Goal: Information Seeking & Learning: Learn about a topic

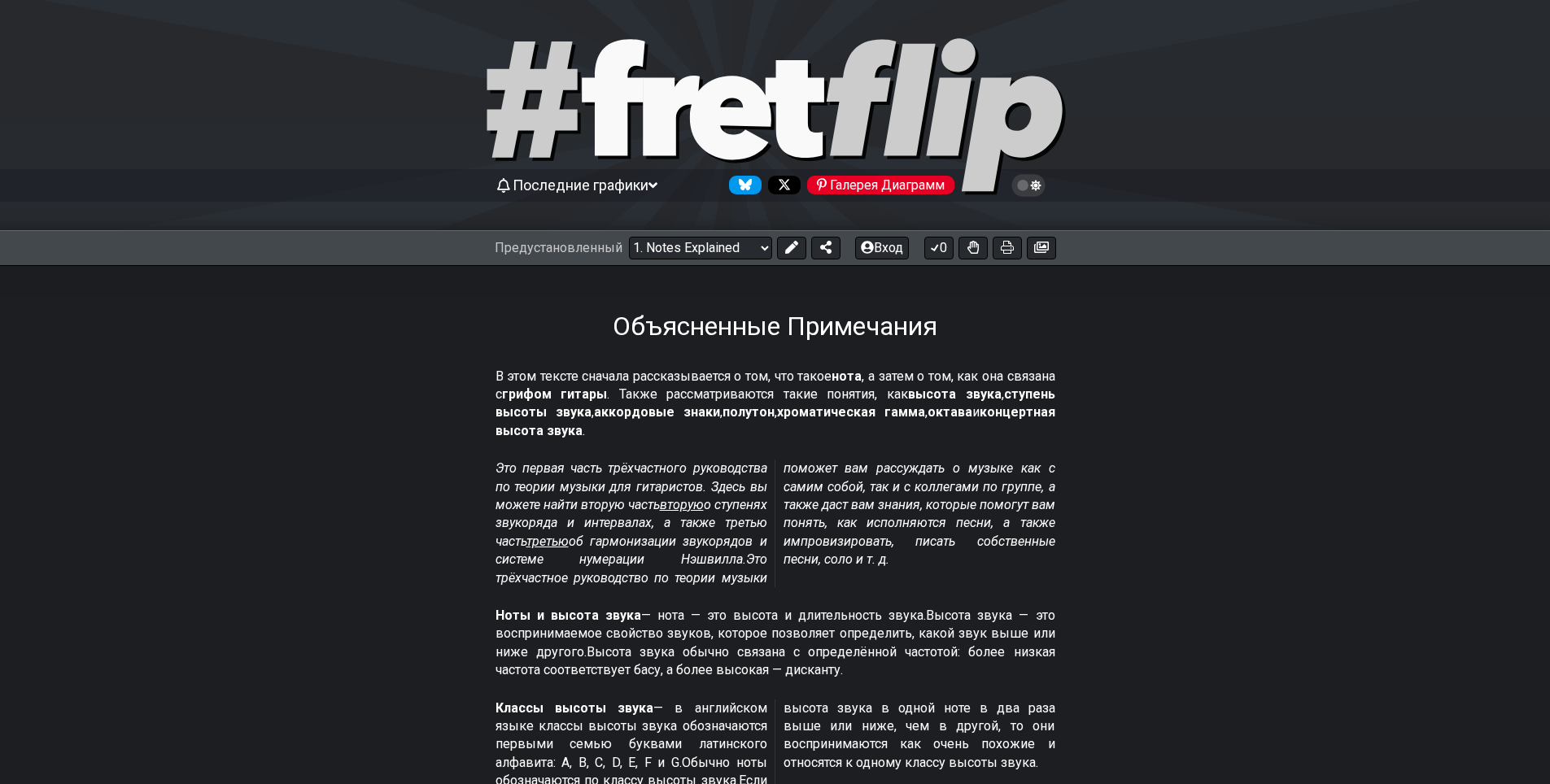
select select "/musical-notes-explained"
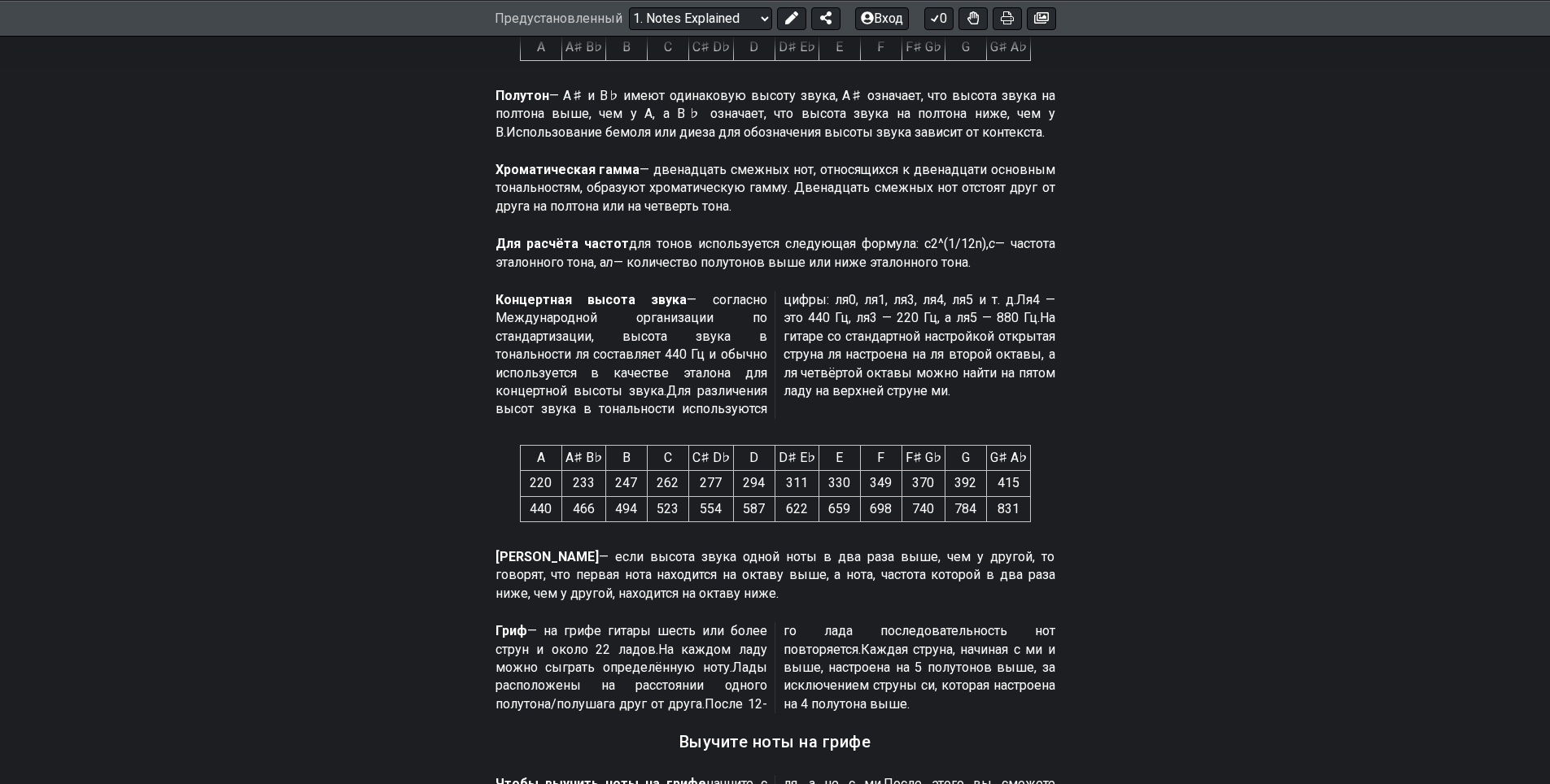
scroll to position [985, 0]
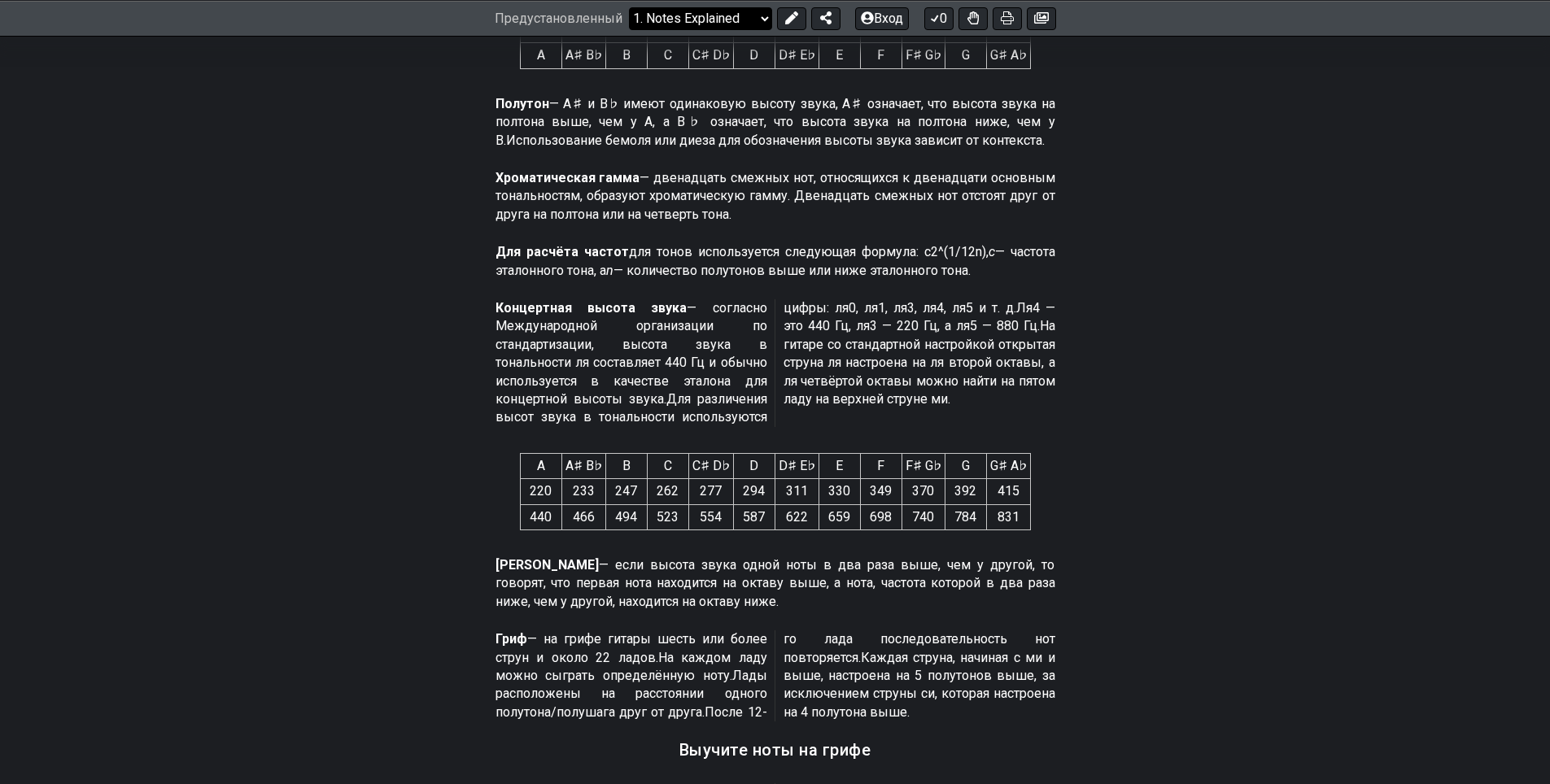
click at [761, 21] on select "Welcome to #fretflip! Initial Preset Custom Preset Minor Pentatonic Major Penta…" at bounding box center [700, 18] width 143 height 23
click at [629, 29] on select "Welcome to #fretflip! Initial Preset Custom Preset Minor Pentatonic Major Penta…" at bounding box center [700, 18] width 143 height 23
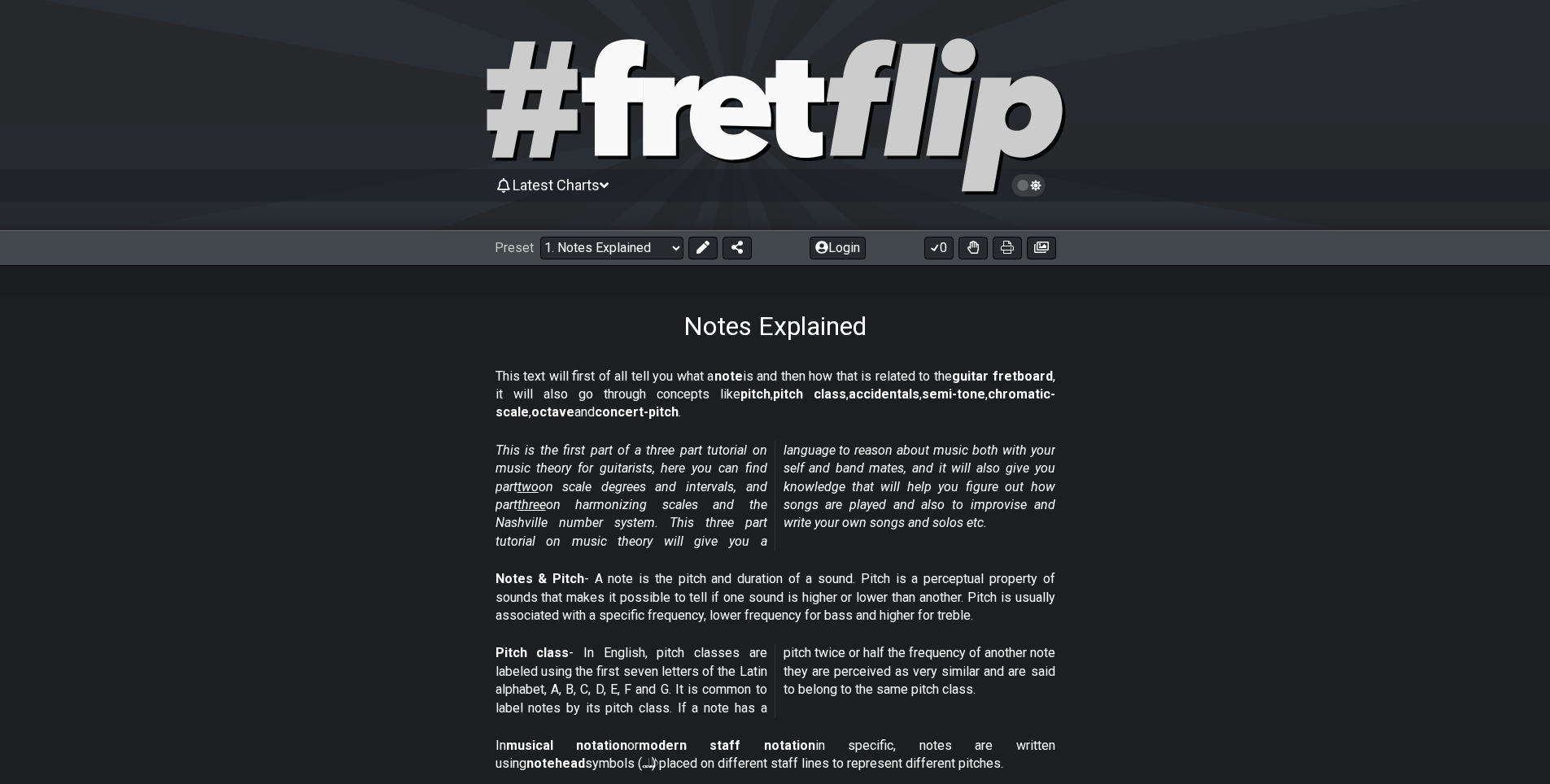
select select "/scale-degrees-and-intervals"
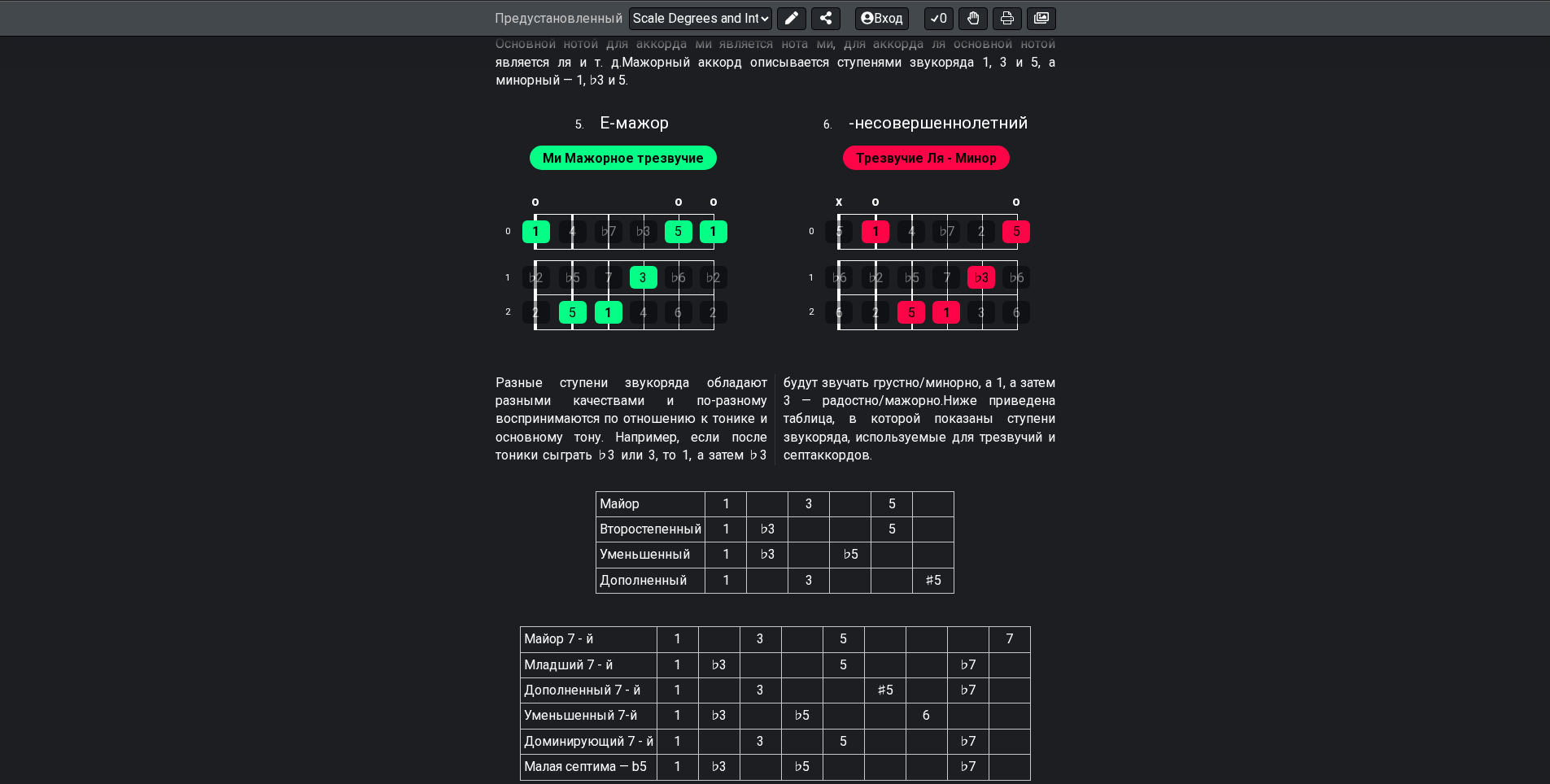
scroll to position [3011, 0]
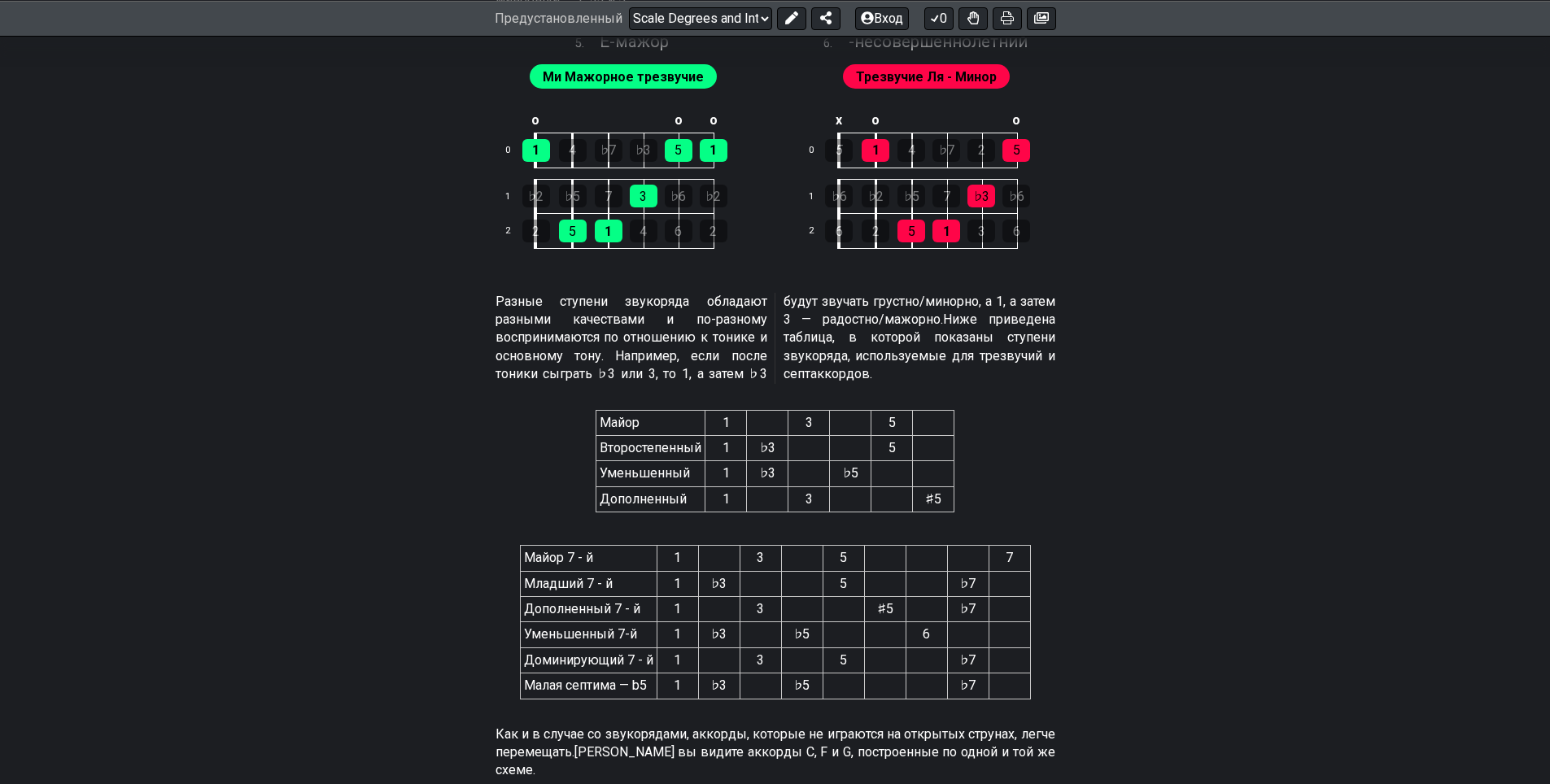
drag, startPoint x: 527, startPoint y: 555, endPoint x: 1032, endPoint y: 690, distance: 522.7
click at [1032, 690] on section "Майор 7 - й 1 3 5 7 Младший 7 - й 1 ♭3 5 ♭7 Дополненный 7 - й 1 3 ♯5 ♭7 Уменьше…" at bounding box center [775, 625] width 1269 height 186
drag, startPoint x: 539, startPoint y: 556, endPoint x: 535, endPoint y: 588, distance: 32.2
click at [565, 676] on table "Майор 7 - й 1 3 5 7 Младший 7 - й 1 ♭3 5 ♭7 Дополненный 7 - й 1 3 ♯5 ♭7 Уменьше…" at bounding box center [775, 622] width 511 height 153
click at [459, 554] on section "Майор 7 - й 1 3 5 7 Младший 7 - й 1 ♭3 5 ♭7 Дополненный 7 - й 1 3 ♯5 ♭7 Уменьше…" at bounding box center [775, 625] width 1269 height 186
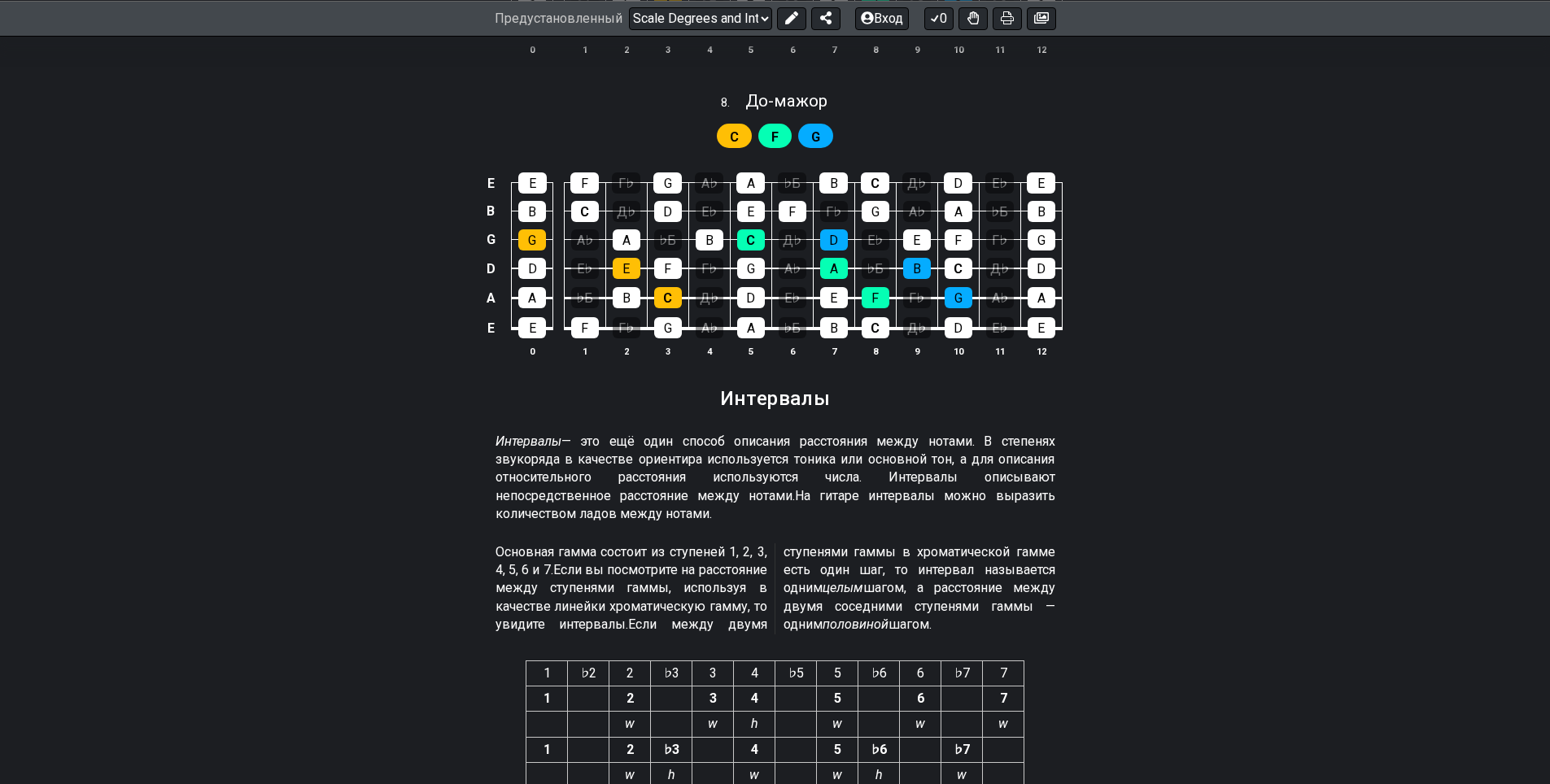
scroll to position [3987, 0]
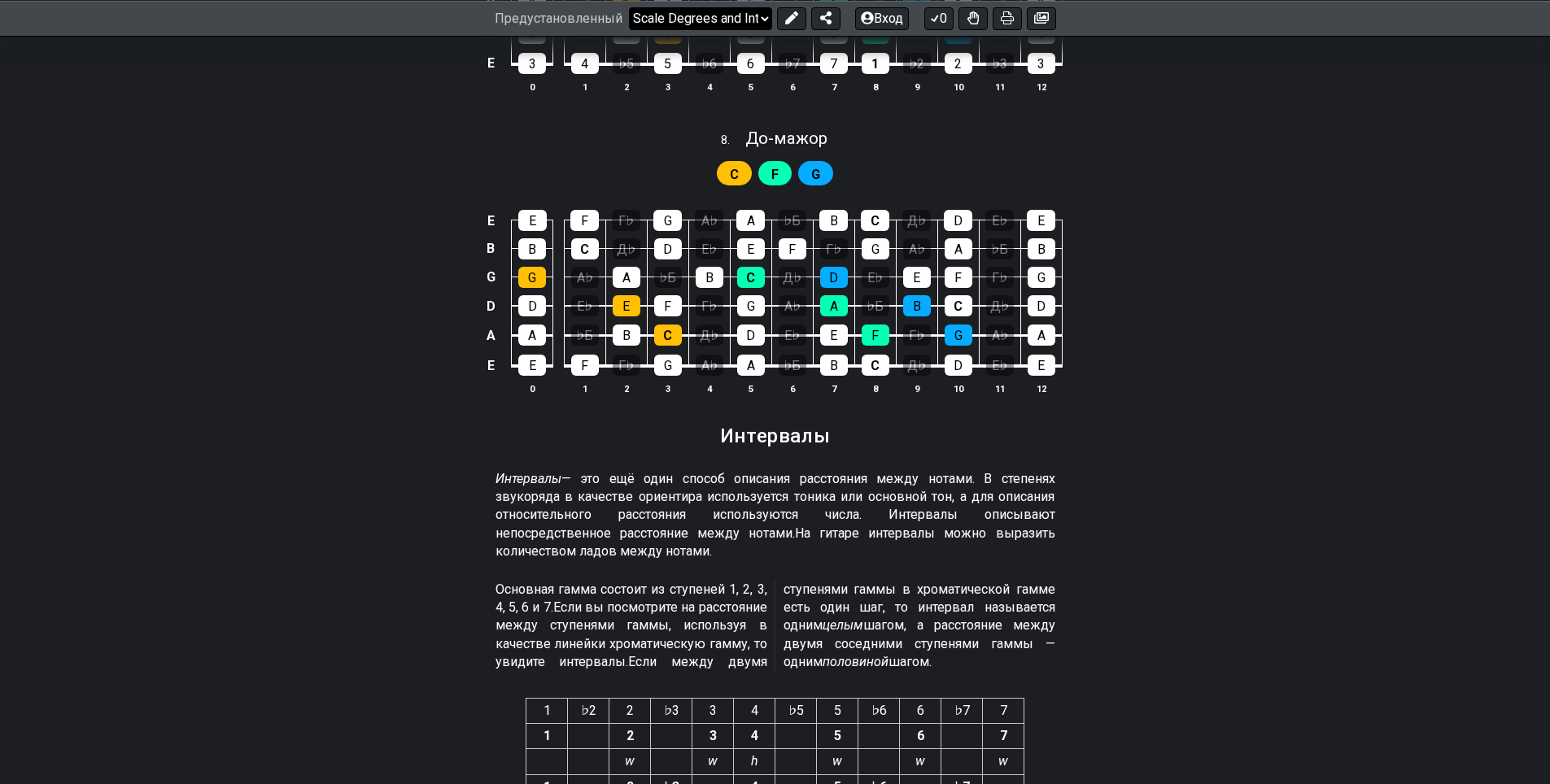
click at [761, 16] on select "Welcome to #fretflip! Scale Degrees and Intervals Custom Preset Minor Pentatoni…" at bounding box center [700, 18] width 143 height 23
click at [629, 29] on select "Welcome to #fretflip! Scale Degrees and Intervals Custom Preset Minor Pentatoni…" at bounding box center [700, 18] width 143 height 23
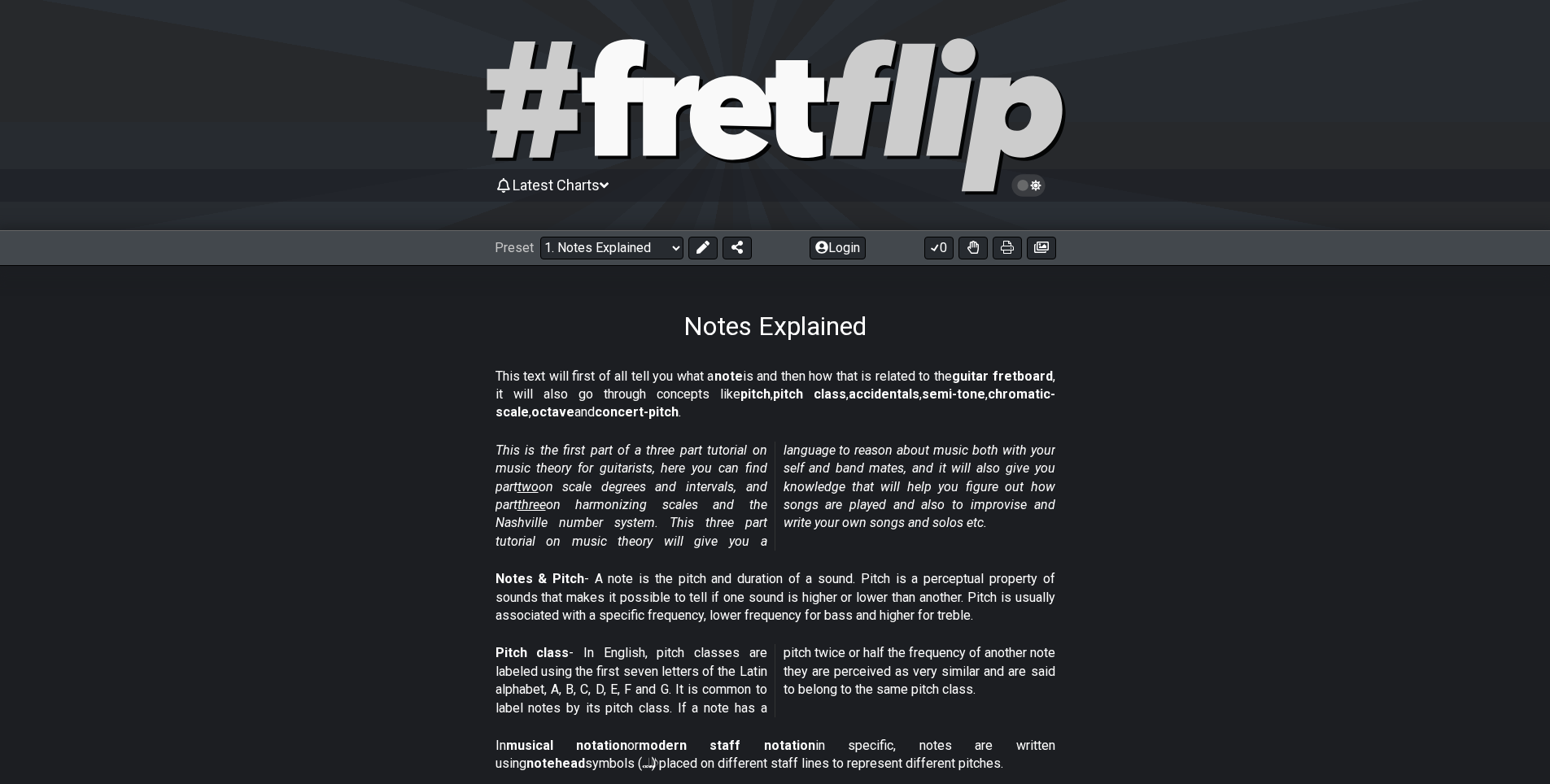
select select "/harmonizing-scales"
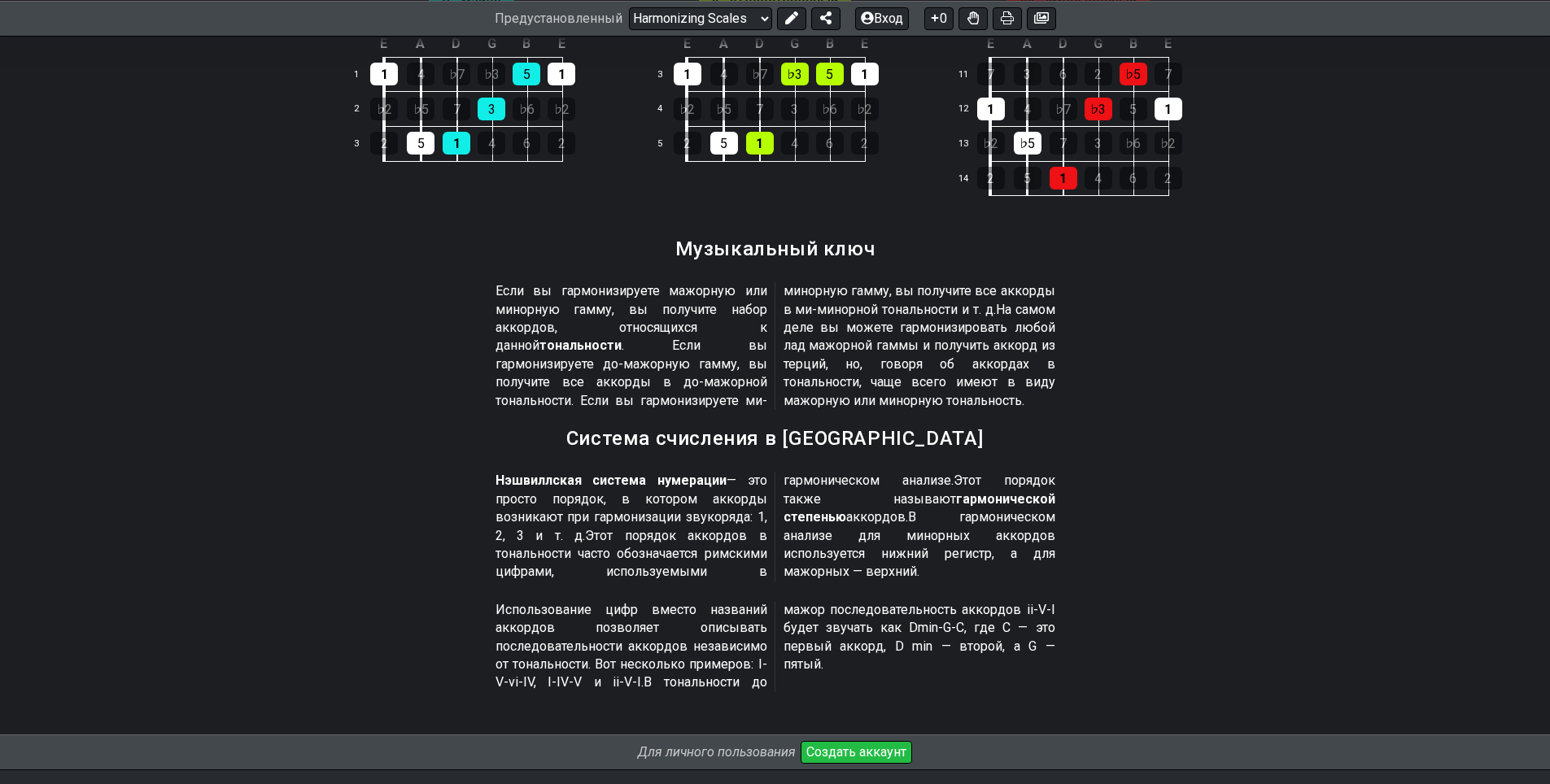
scroll to position [1834, 0]
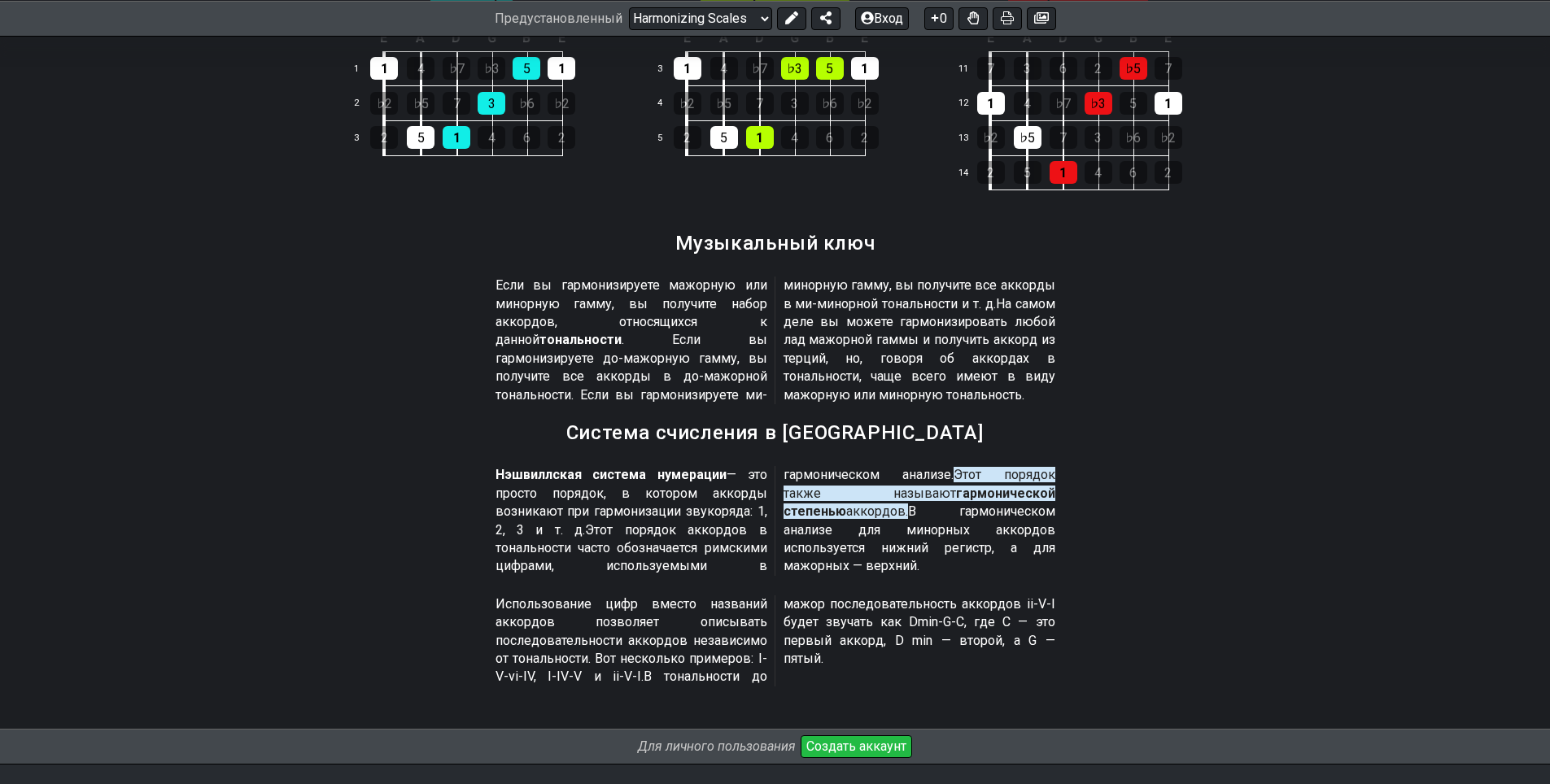
click at [1171, 424] on section "Система счисления в [GEOGRAPHIC_DATA]" at bounding box center [775, 438] width 1269 height 42
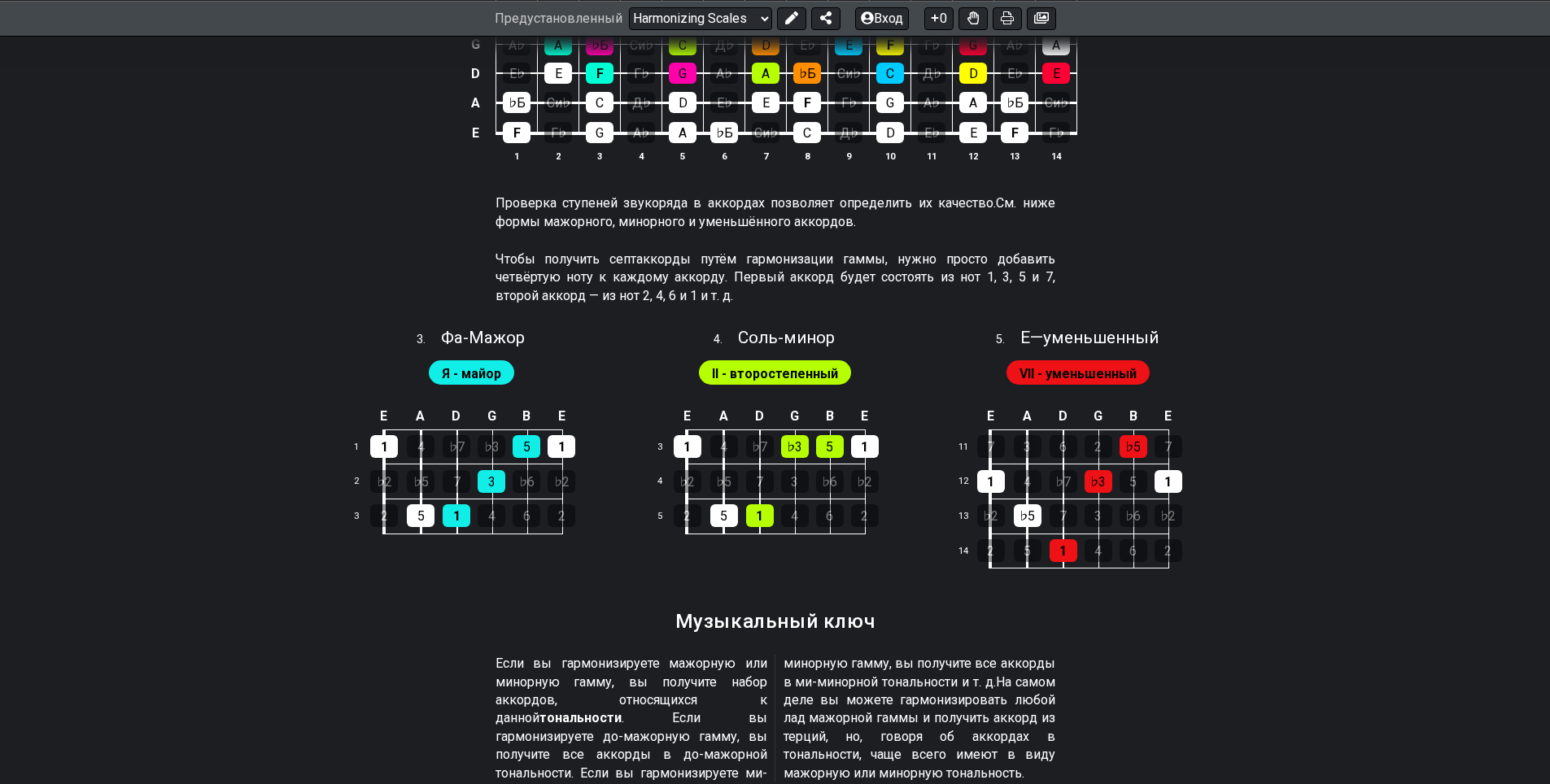
scroll to position [1427, 0]
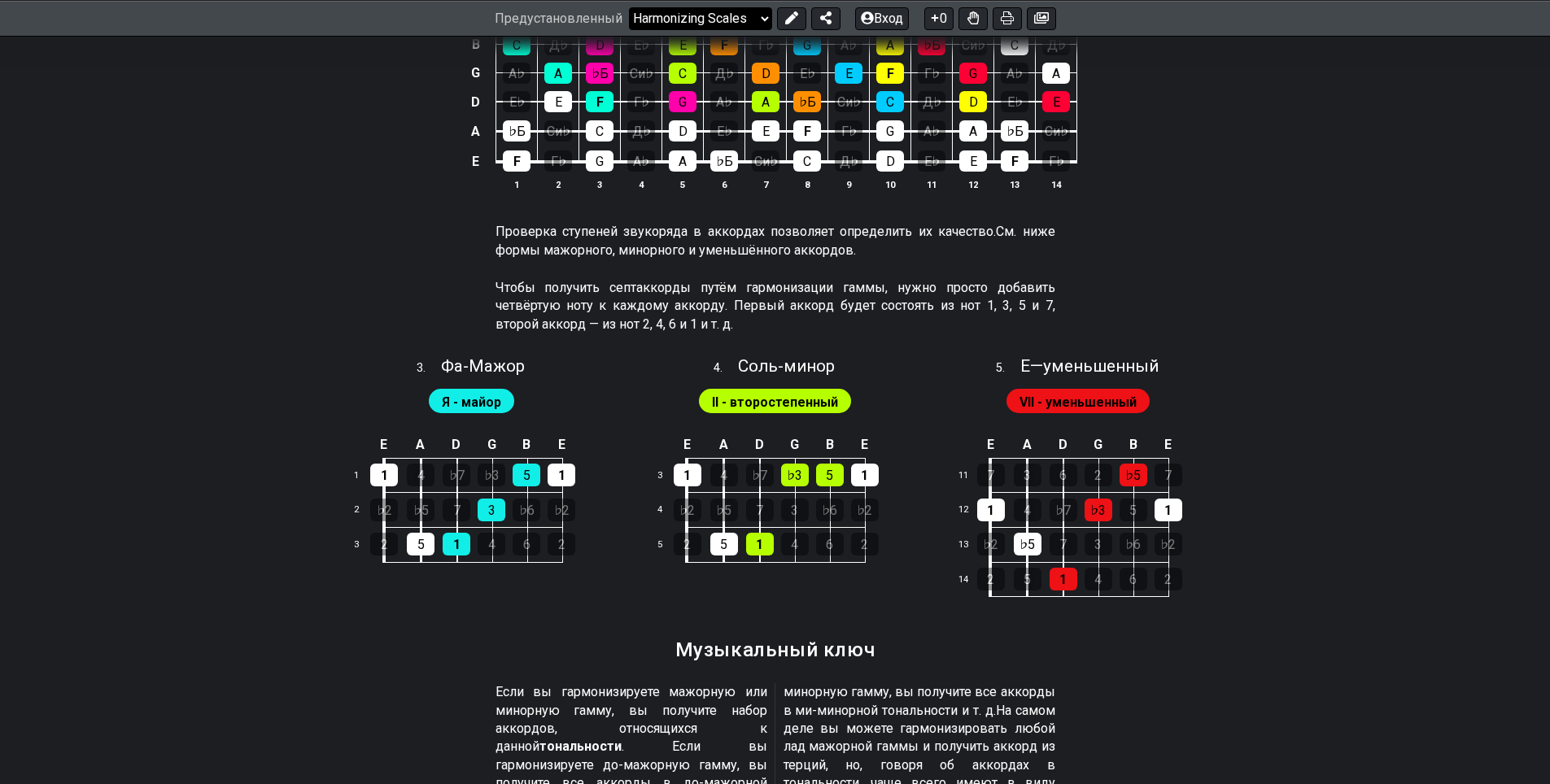
click at [762, 20] on select "Welcome to #fretflip! Harmonizing Scales Custom Preset Minor Pentatonic Major P…" at bounding box center [700, 18] width 143 height 23
click at [629, 6] on select "Welcome to #fretflip! Harmonizing Scales Custom Preset Minor Pentatonic Major P…" at bounding box center [700, 18] width 143 height 23
click at [756, 21] on select "Welcome to #fretflip! Harmonizing Scales Custom Preset Minor Pentatonic Major P…" at bounding box center [700, 18] width 143 height 23
click at [629, 29] on select "Welcome to #fretflip! Harmonizing Scales Custom Preset Minor Pentatonic Major P…" at bounding box center [700, 18] width 143 height 23
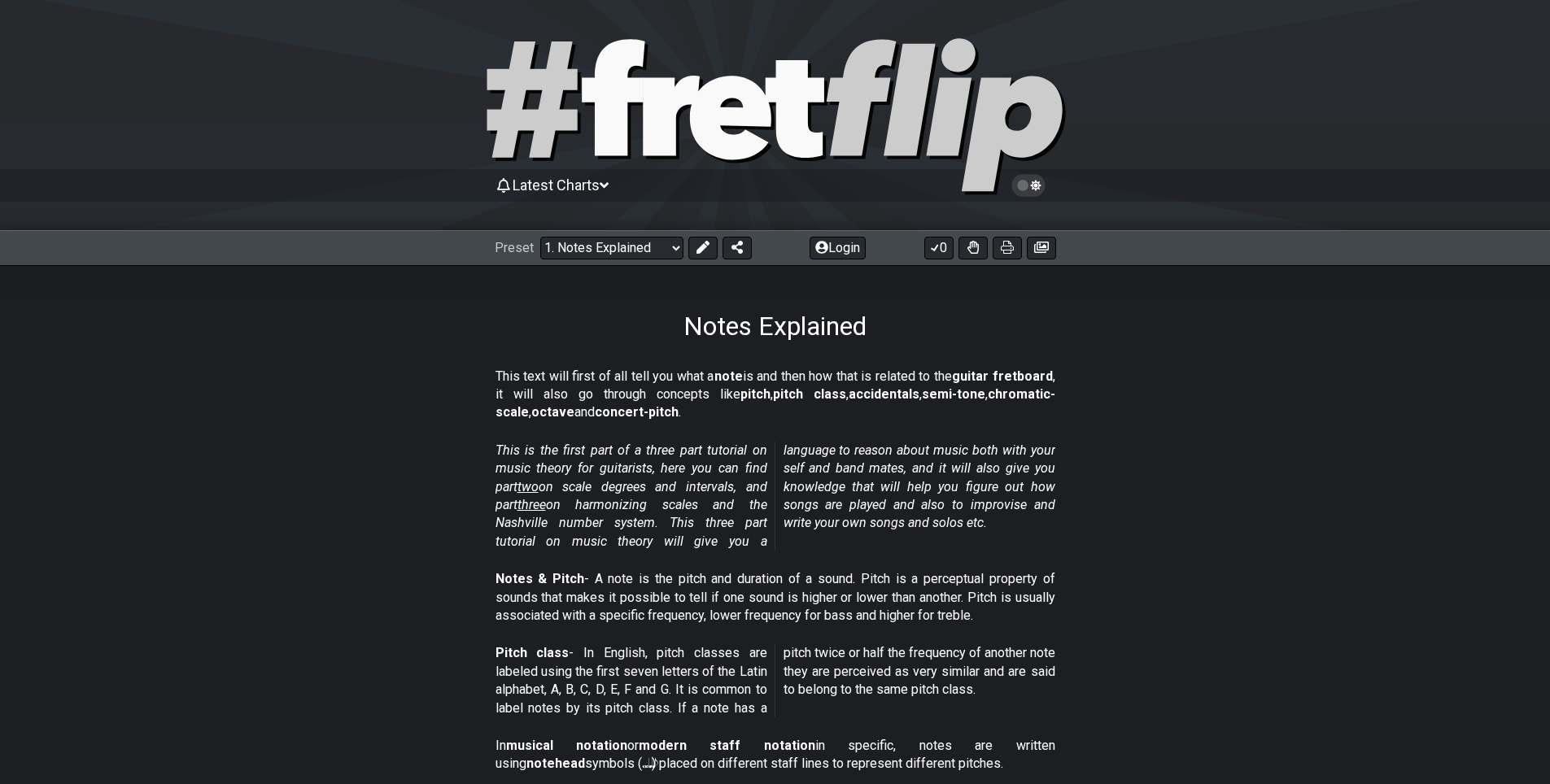
select select "/guitar-scales-generator"
select select "A"
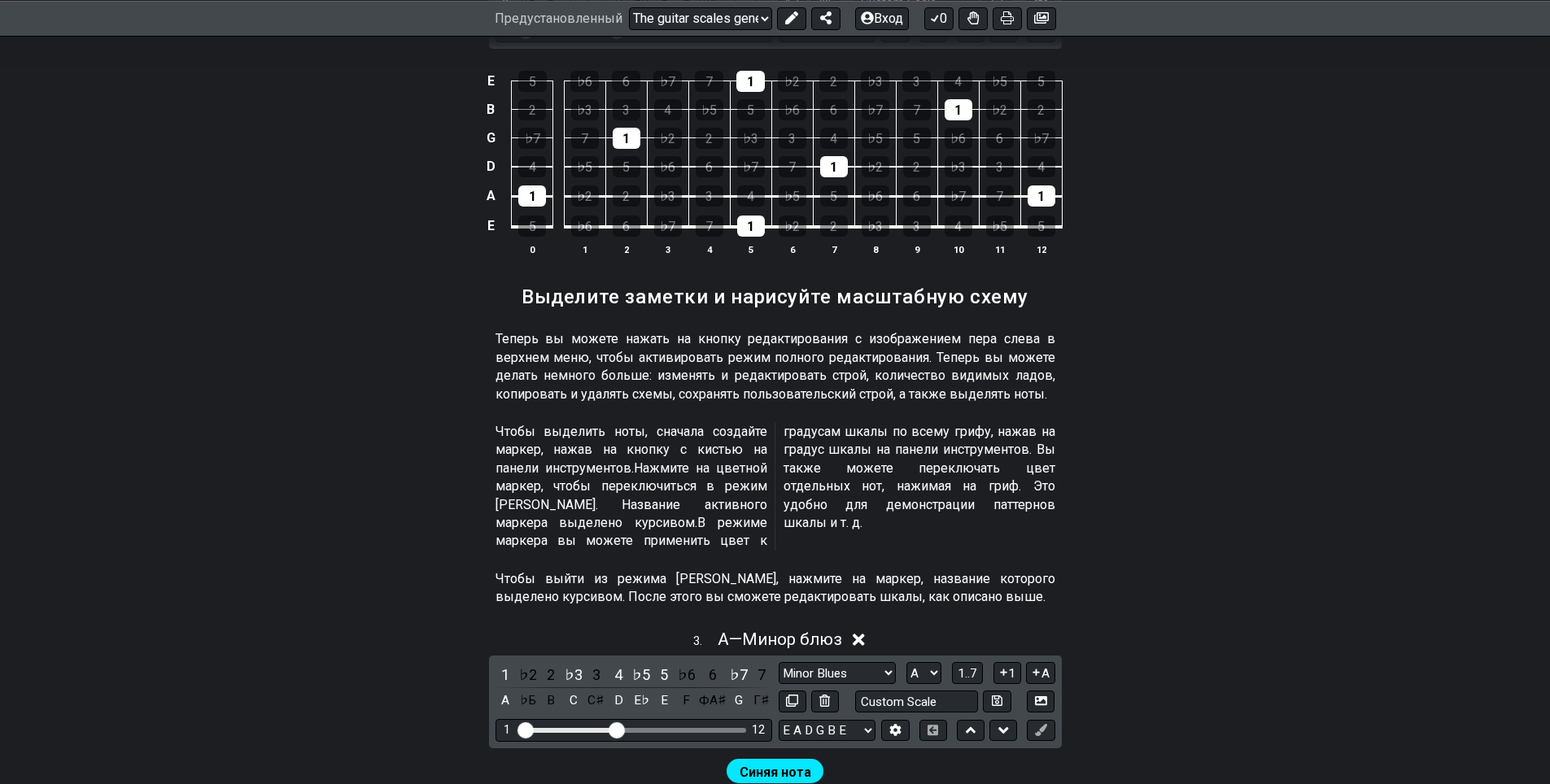
scroll to position [1058, 0]
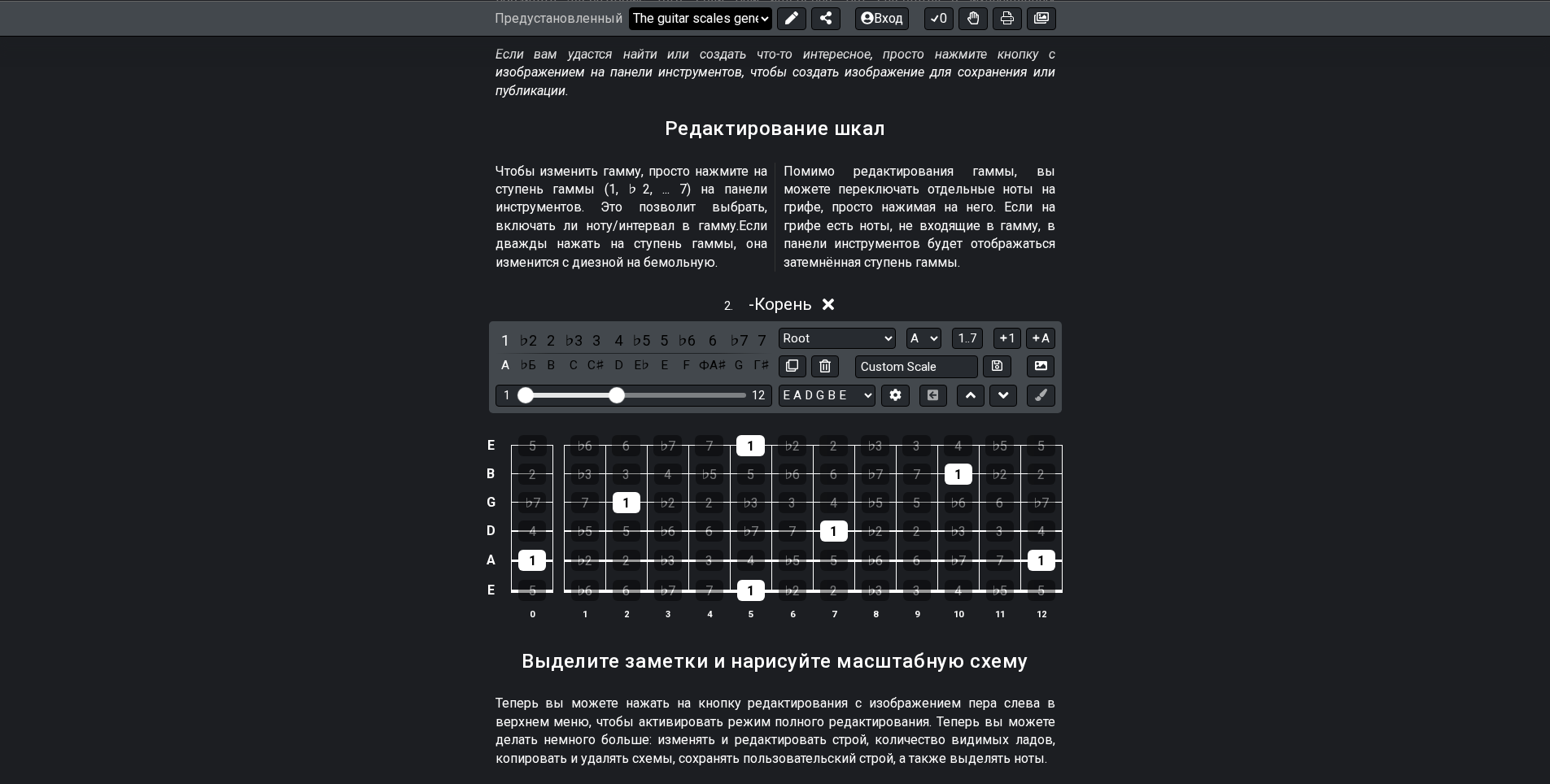
click at [763, 11] on select "Welcome to #fretflip! The guitar scales generator Custom Preset Minor Pentatoni…" at bounding box center [700, 18] width 143 height 23
click at [629, 29] on select "Welcome to #fretflip! The guitar scales generator Custom Preset Minor Pentatoni…" at bounding box center [700, 18] width 143 height 23
select select "/template"
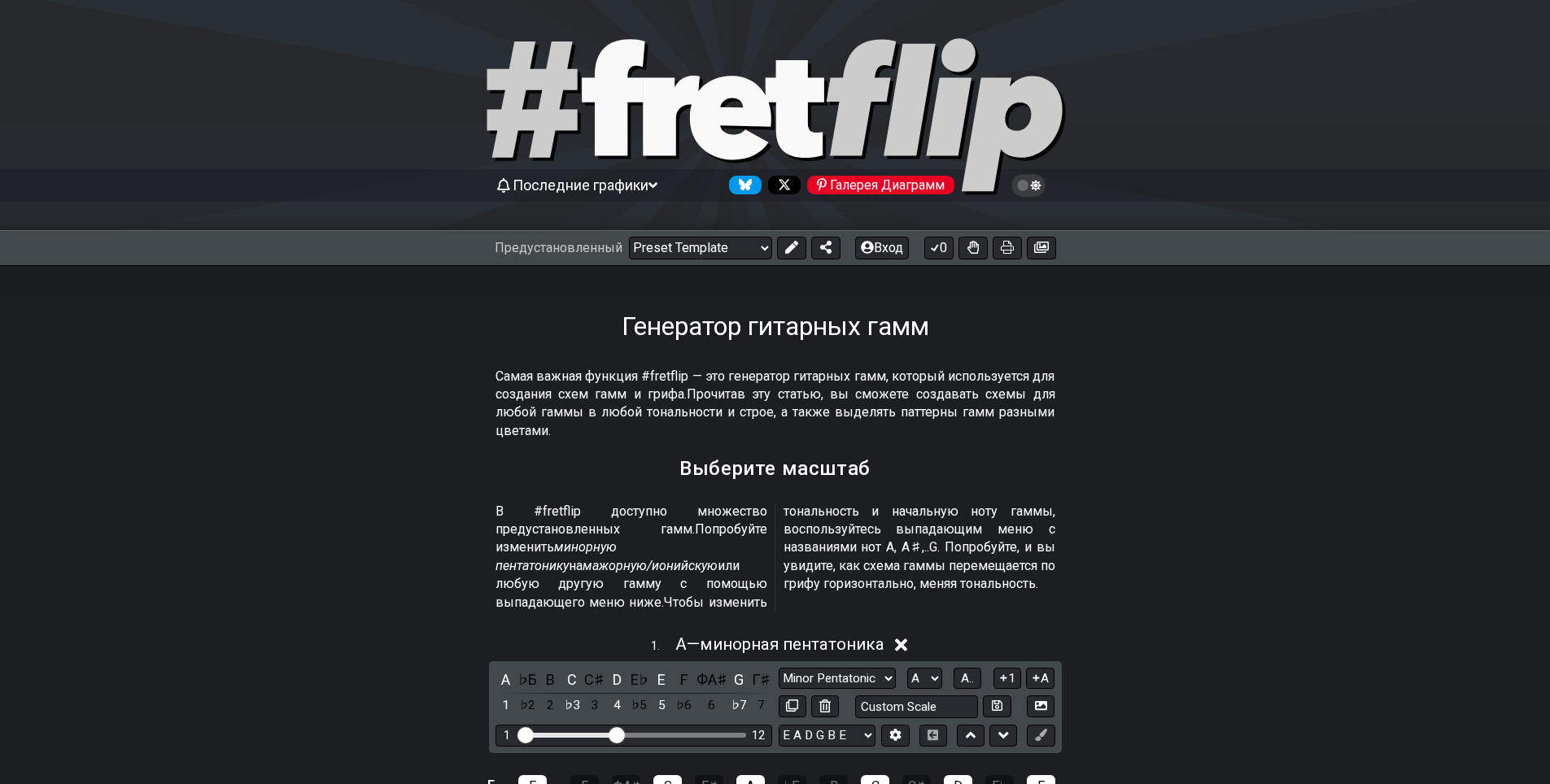
select select "Root"
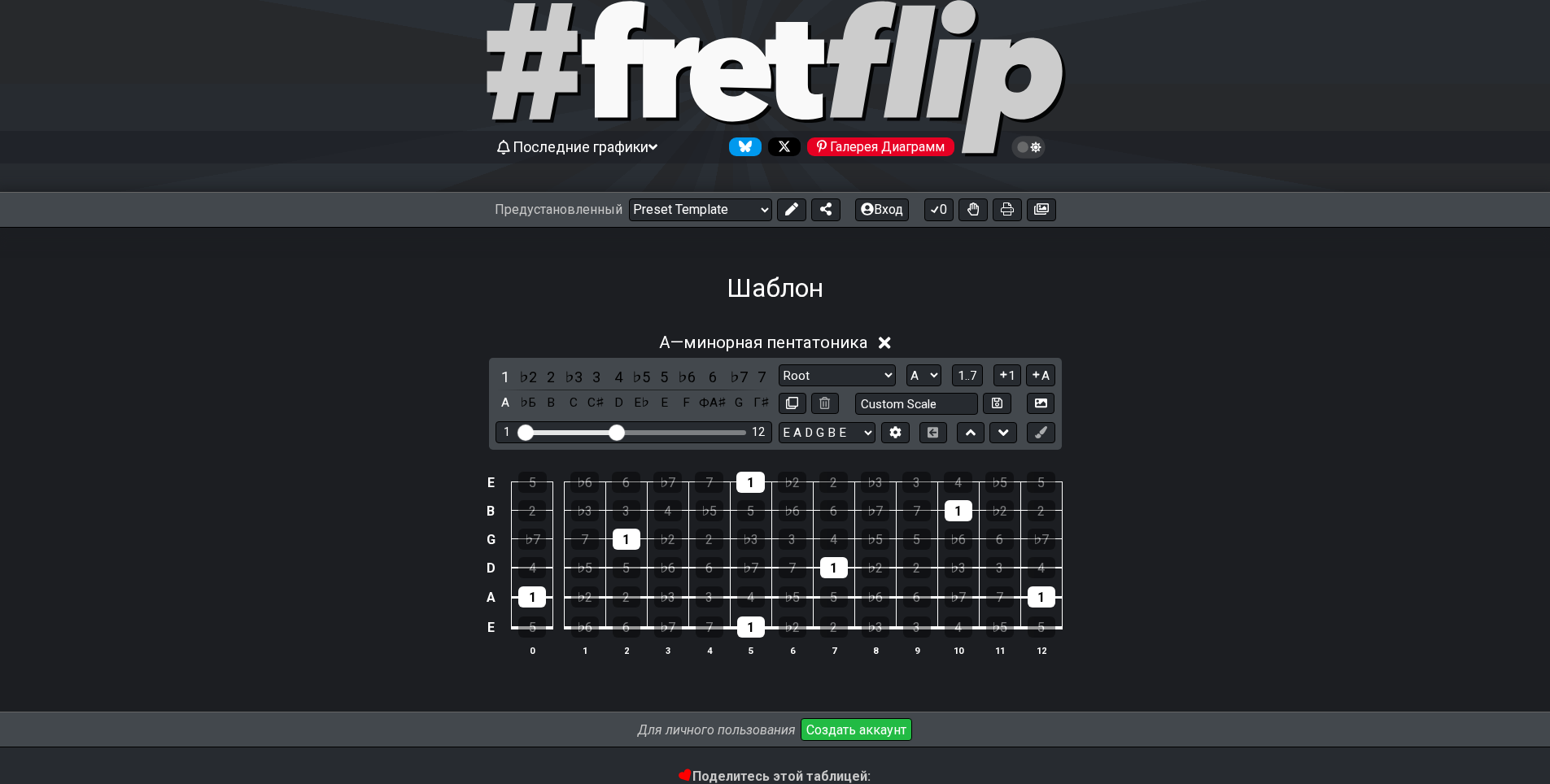
scroll to position [35, 0]
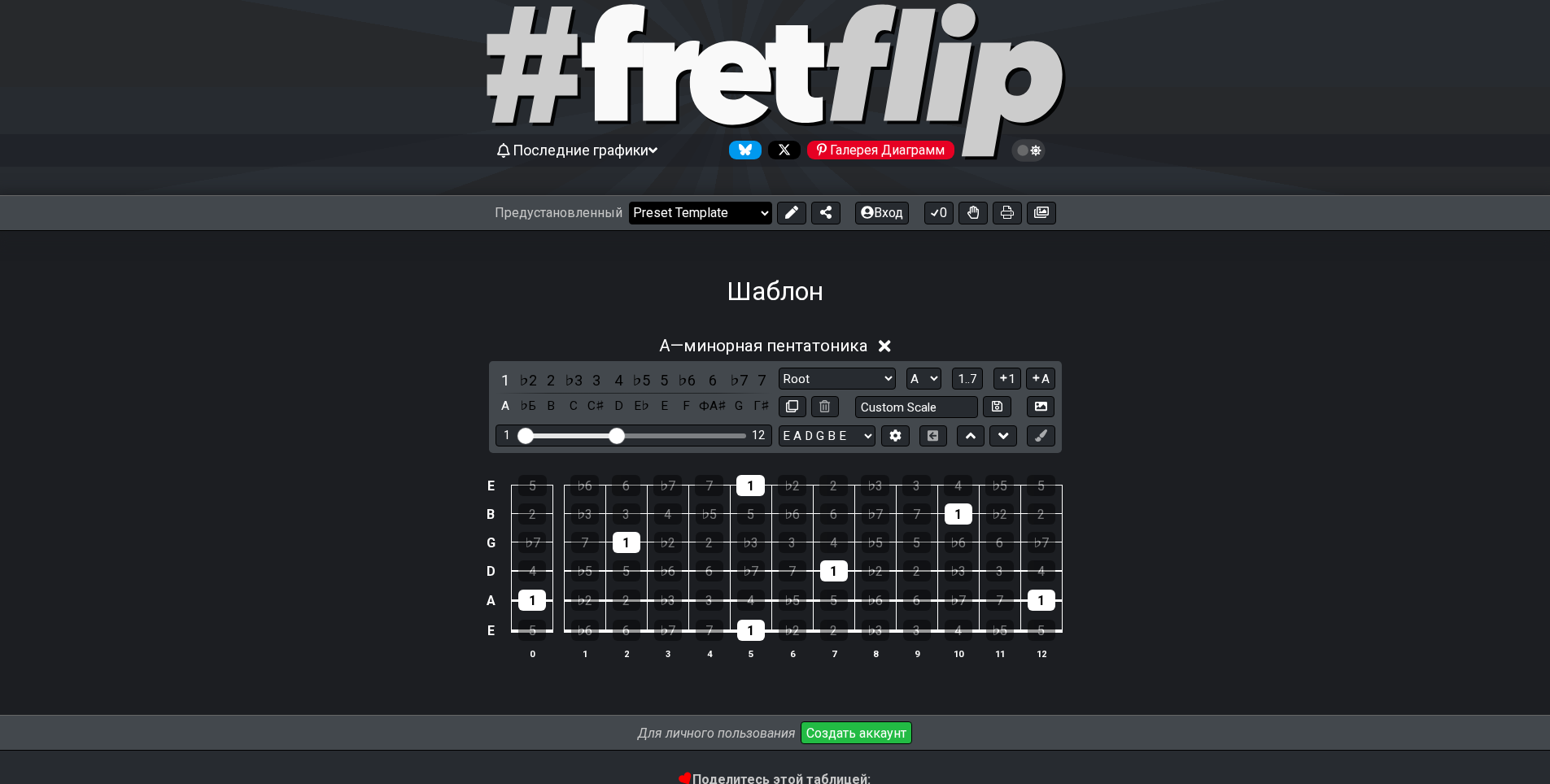
click at [684, 218] on select "Welcome to #fretflip! The guitar scales generator Custom Preset Minor Pentatoni…" at bounding box center [700, 213] width 143 height 23
click at [629, 202] on select "Welcome to #fretflip! The guitar scales generator Custom Preset Minor Pentatoni…" at bounding box center [700, 213] width 143 height 23
select select "/the-caged-system"
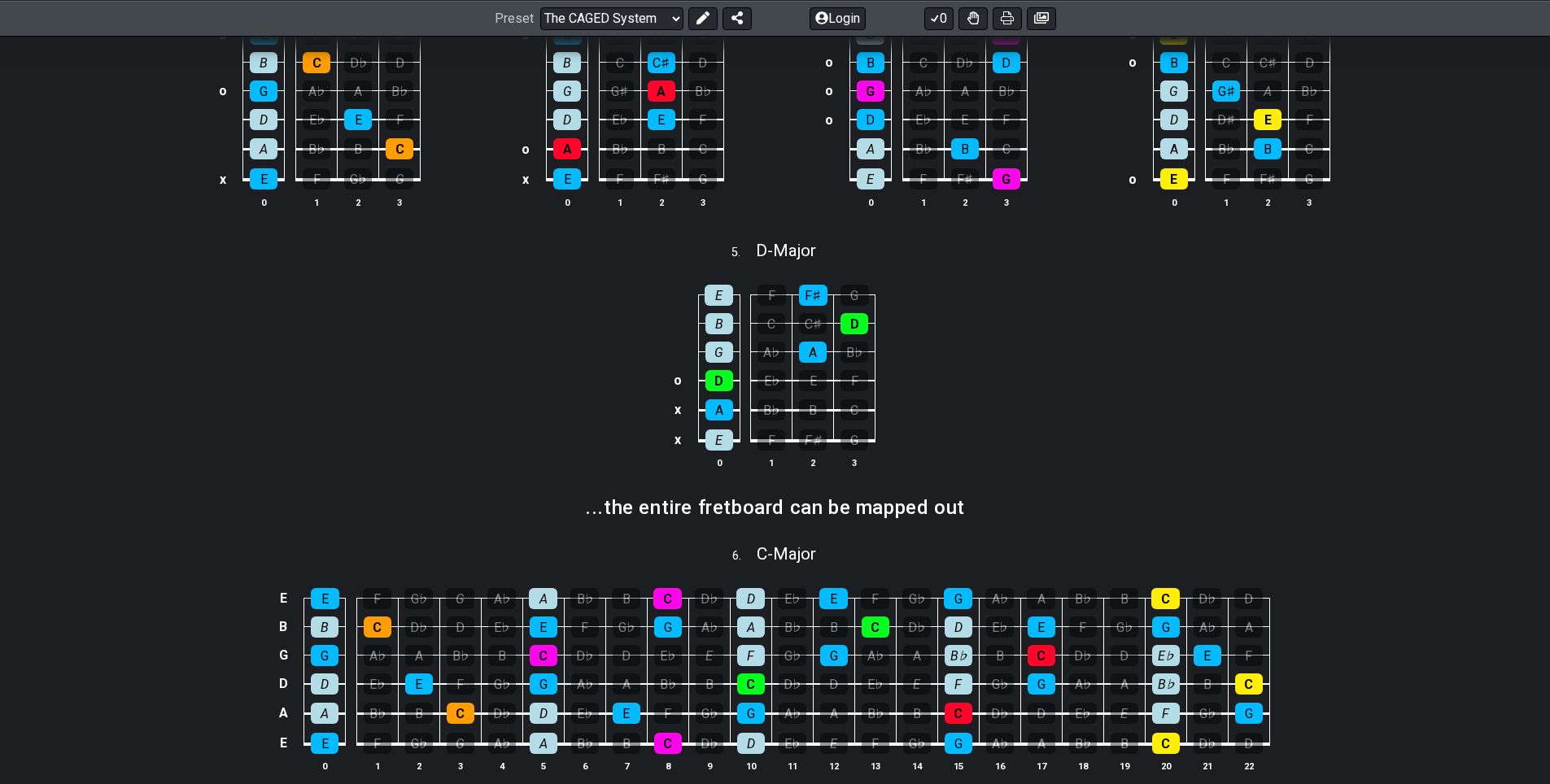
scroll to position [442, 0]
